Goal: Communication & Community: Answer question/provide support

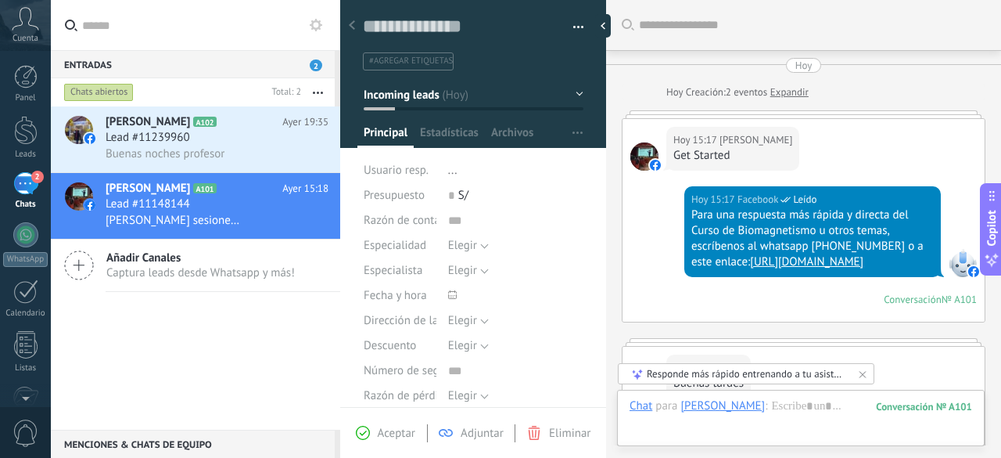
scroll to position [23, 0]
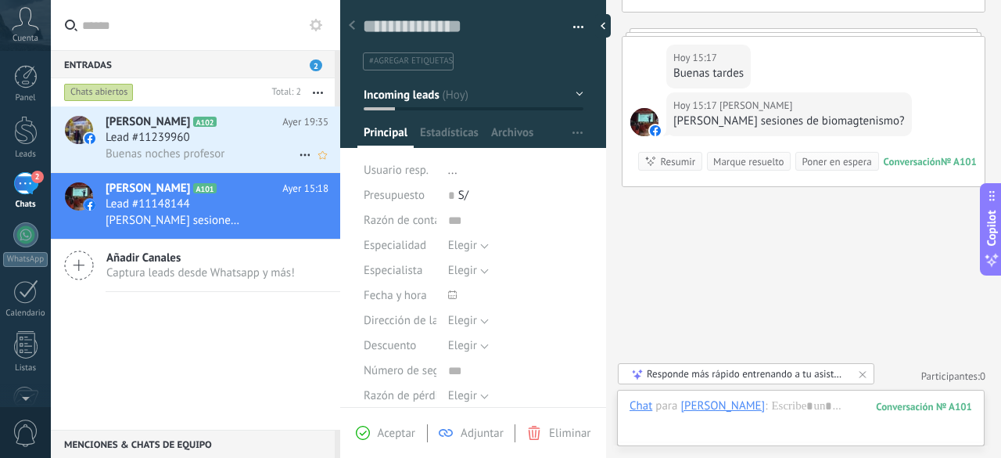
drag, startPoint x: 0, startPoint y: 0, endPoint x: 174, endPoint y: 160, distance: 236.4
click at [174, 160] on span "Buenas noches profesor" at bounding box center [165, 153] width 119 height 15
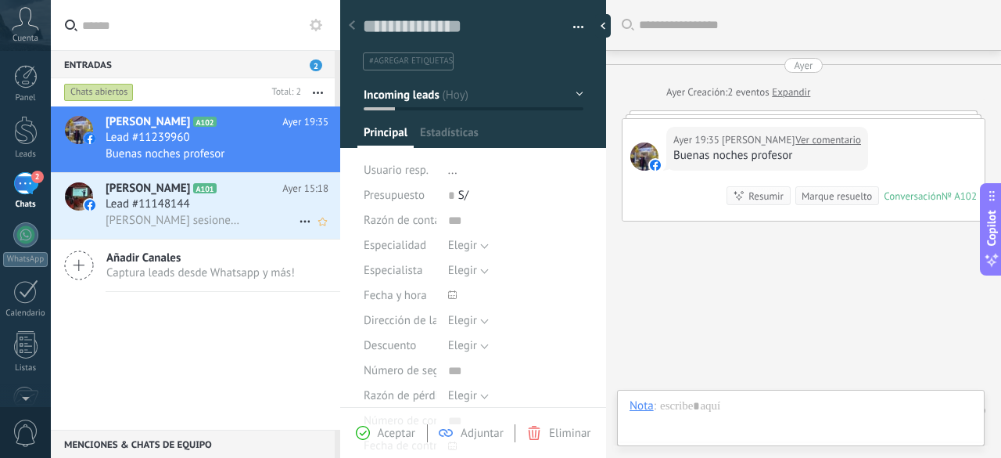
click at [180, 203] on span "Lead #11148144" at bounding box center [148, 204] width 84 height 16
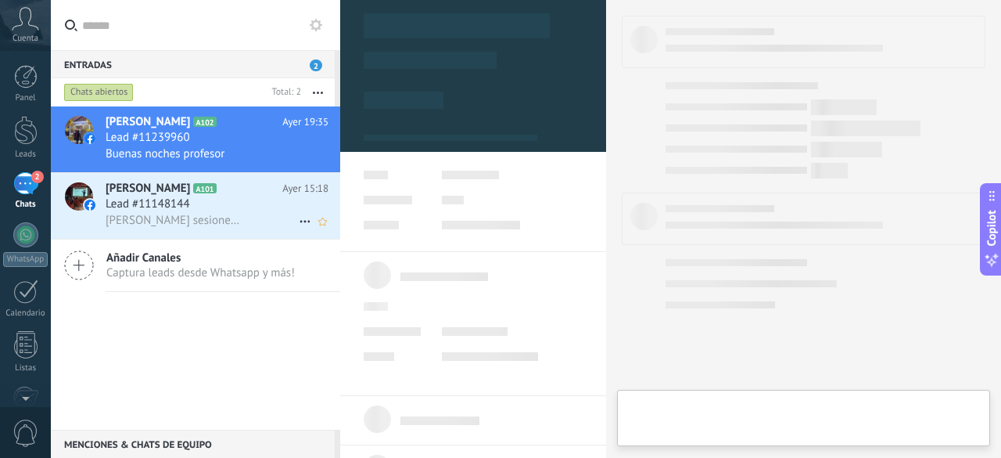
scroll to position [23, 0]
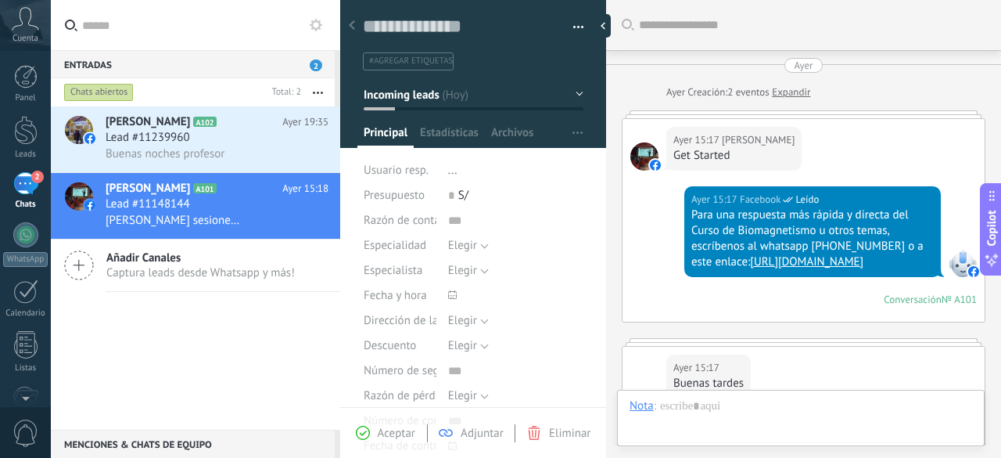
type textarea "**********"
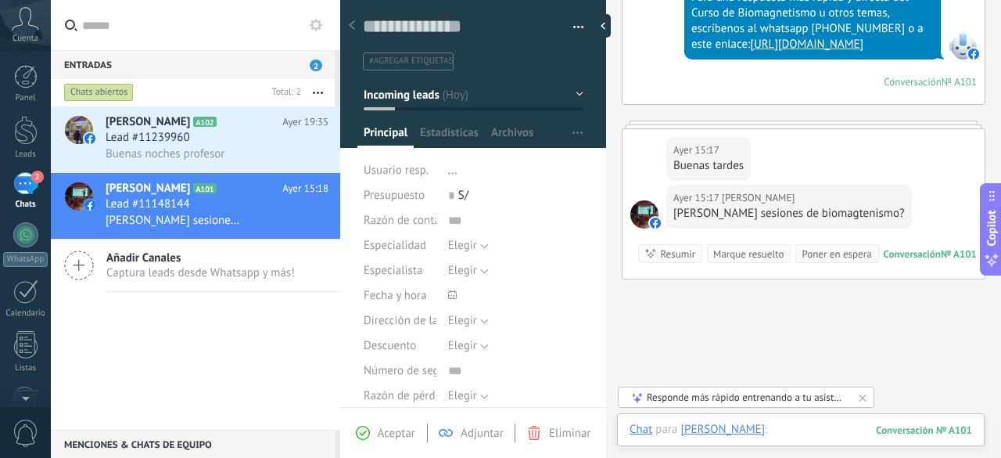
click at [814, 426] on div at bounding box center [801, 445] width 343 height 47
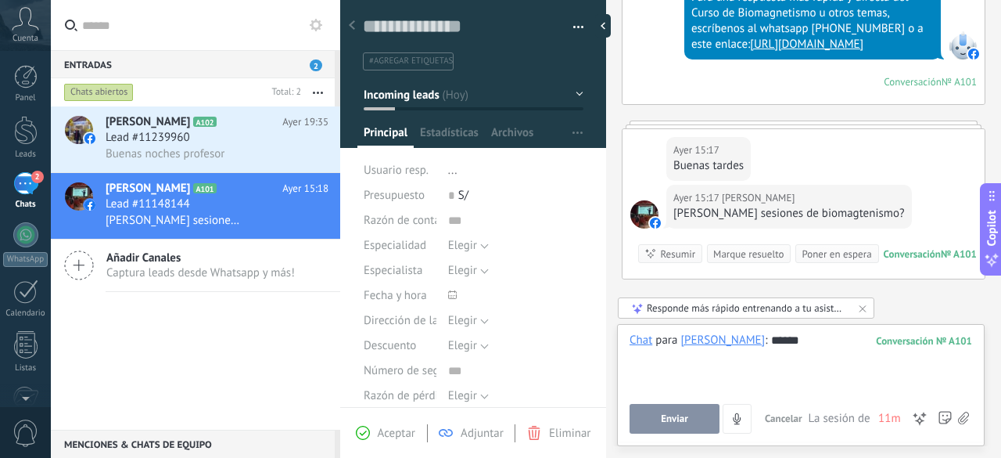
click at [734, 344] on div "[PERSON_NAME]" at bounding box center [723, 339] width 84 height 14
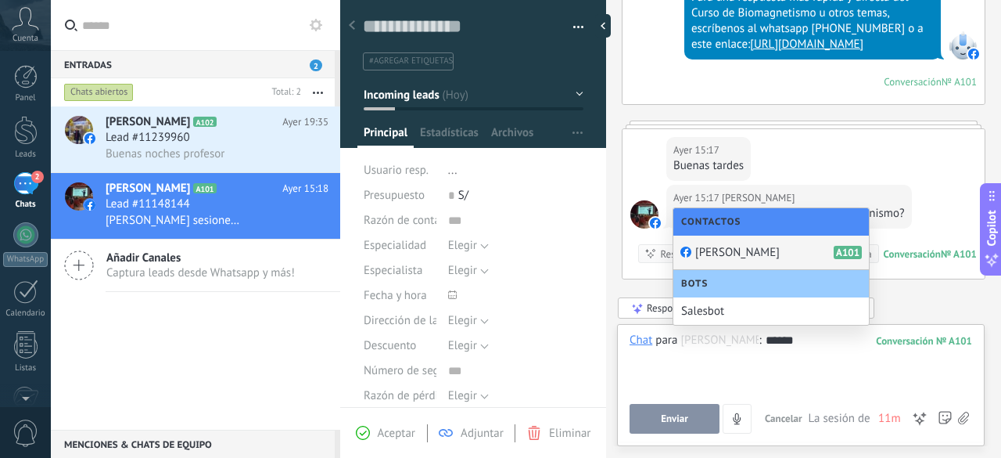
click at [745, 250] on span "[PERSON_NAME]" at bounding box center [737, 252] width 84 height 15
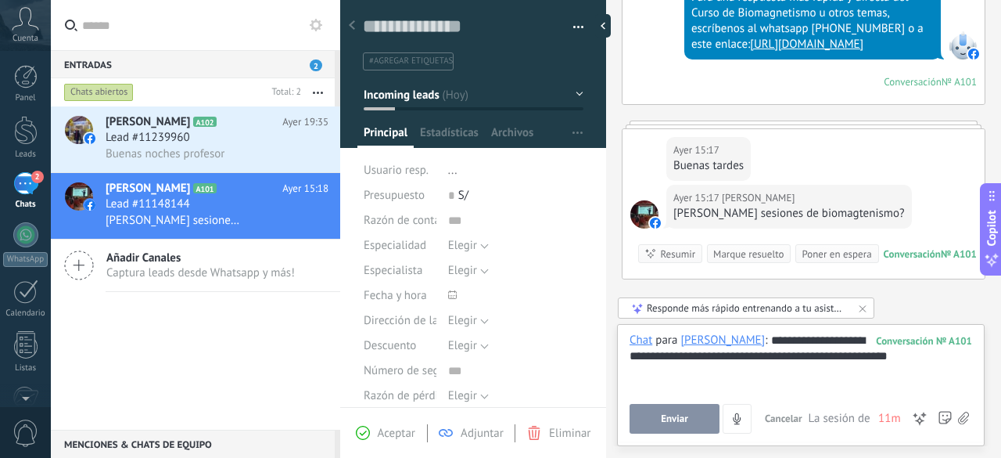
click at [692, 414] on button "Enviar" at bounding box center [675, 419] width 90 height 30
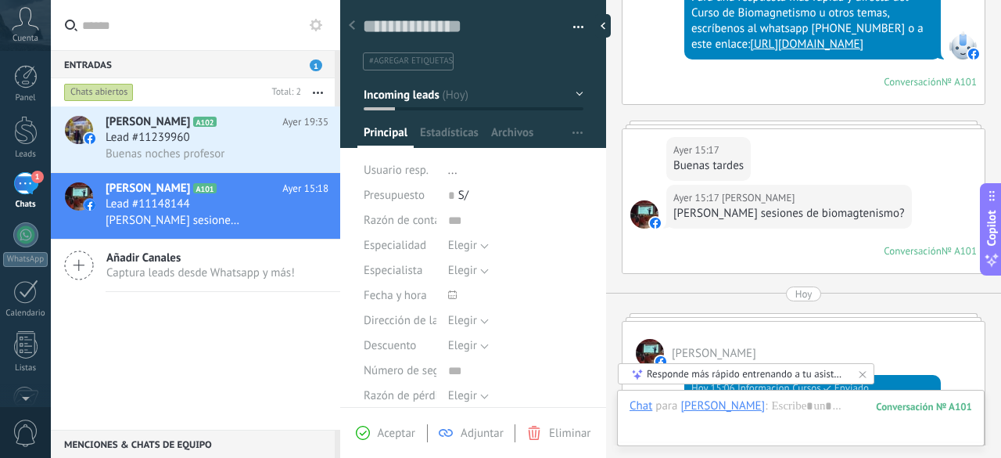
scroll to position [275, 0]
